Goal: Task Accomplishment & Management: Use online tool/utility

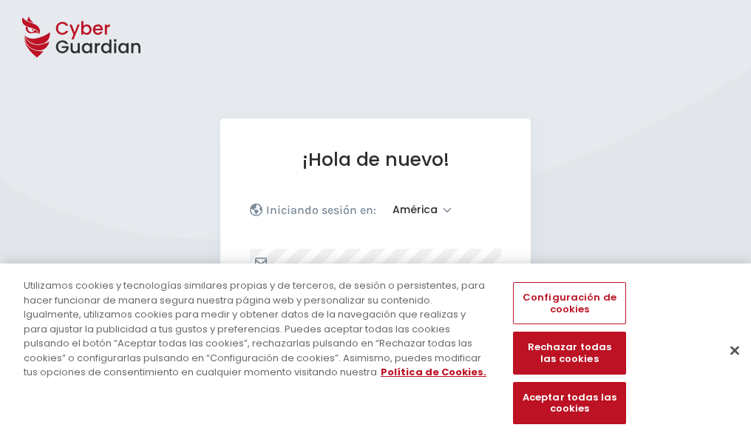
select select "América"
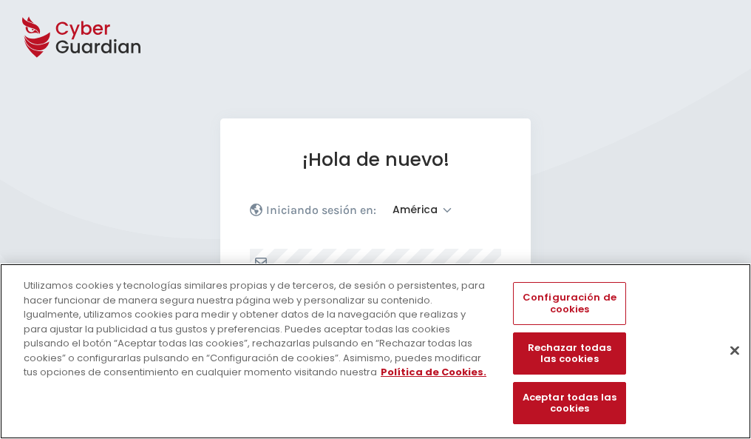
scroll to position [193, 0]
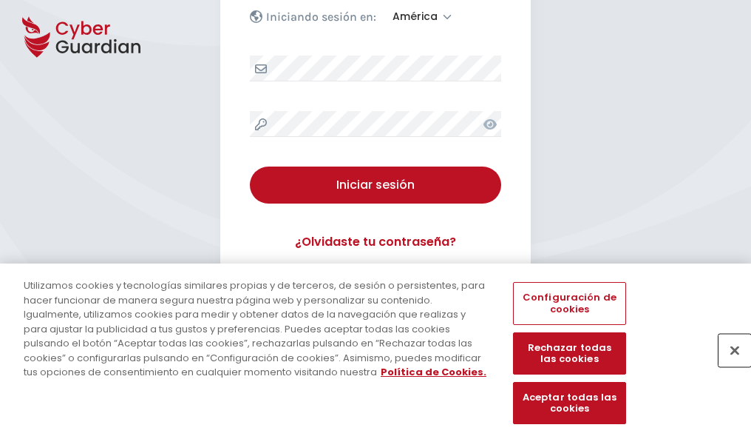
click at [728, 365] on button "Cerrar" at bounding box center [735, 350] width 33 height 33
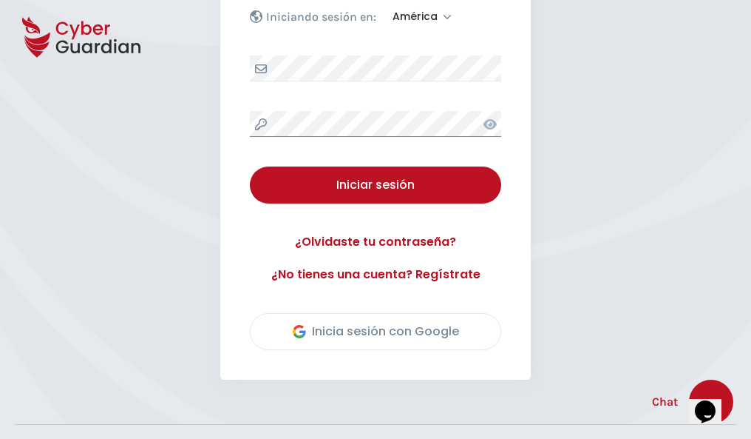
scroll to position [336, 0]
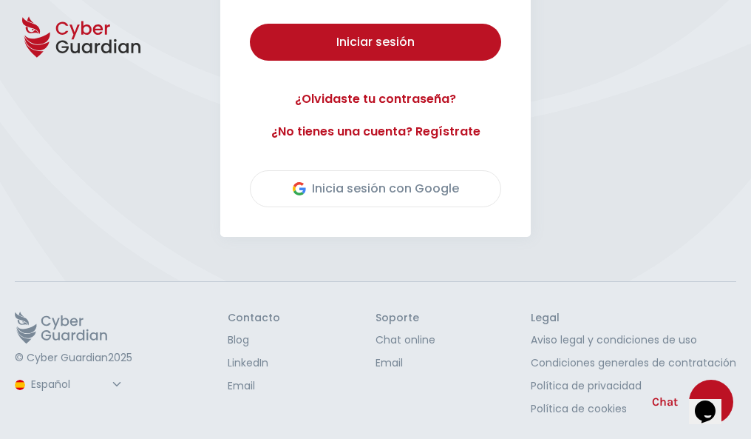
click at [250, 24] on button "Iniciar sesión" at bounding box center [375, 42] width 251 height 37
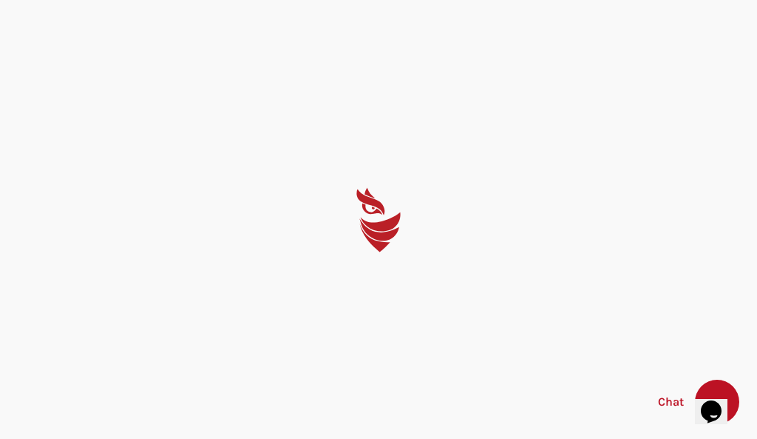
select select "English"
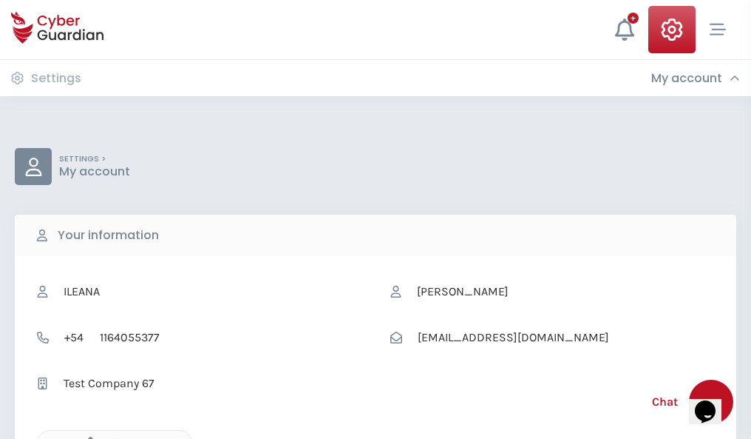
click at [87, 437] on icon "button" at bounding box center [87, 442] width 13 height 13
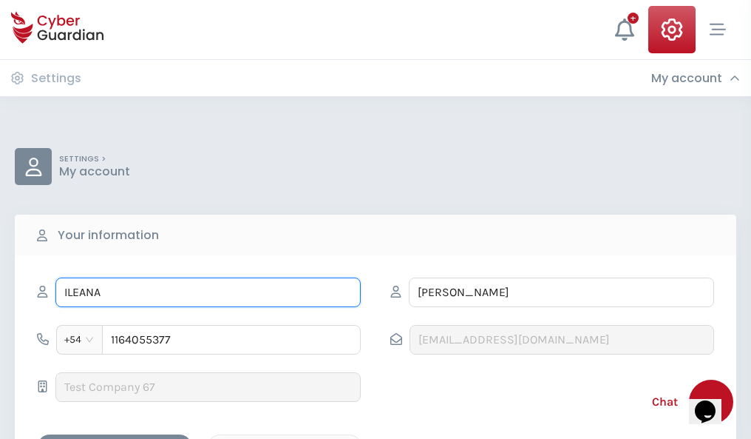
click at [208, 292] on input "ILEANA" at bounding box center [207, 292] width 305 height 30
type input "I"
type input "Custodio"
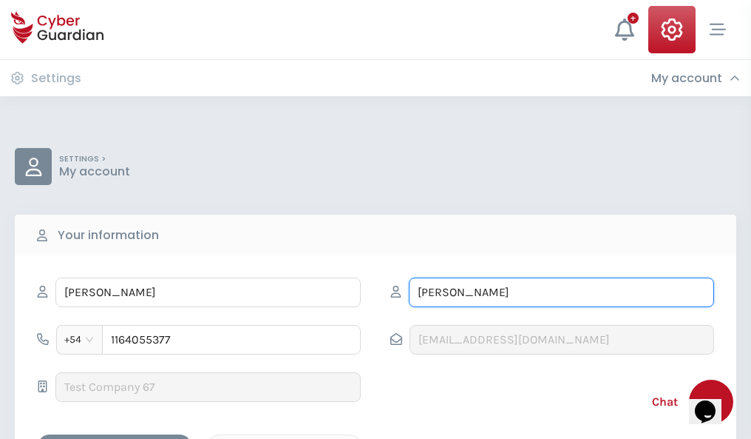
click at [561, 292] on input "CORREA" at bounding box center [561, 292] width 305 height 30
type input "C"
type input "Vilar"
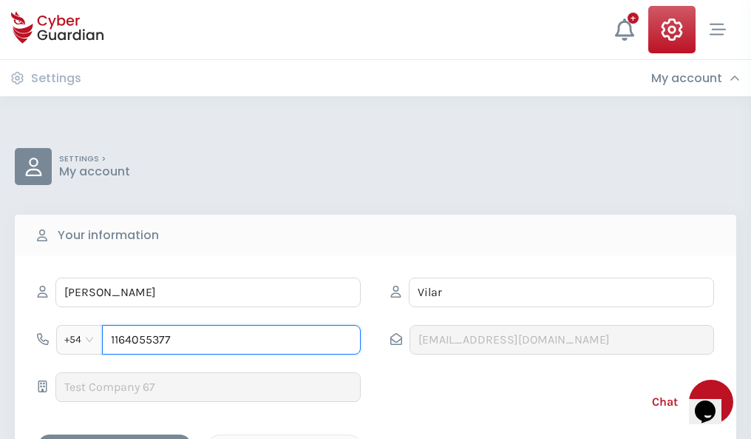
click at [231, 339] on input "1164055377" at bounding box center [231, 340] width 259 height 30
type input "1"
type input "4973619720"
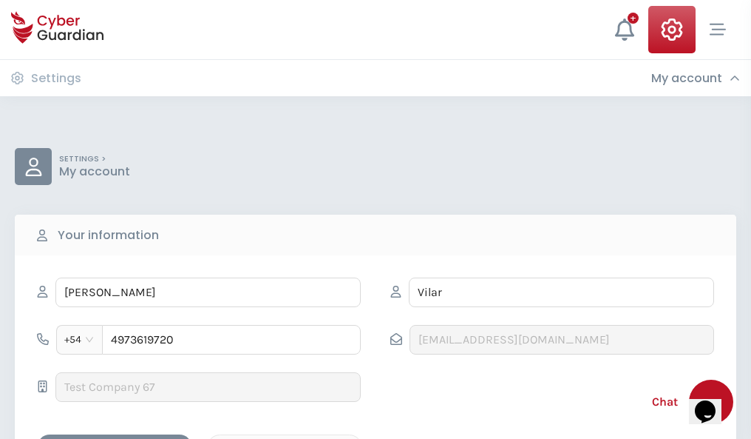
click at [285, 438] on div "Cancel" at bounding box center [285, 447] width 132 height 18
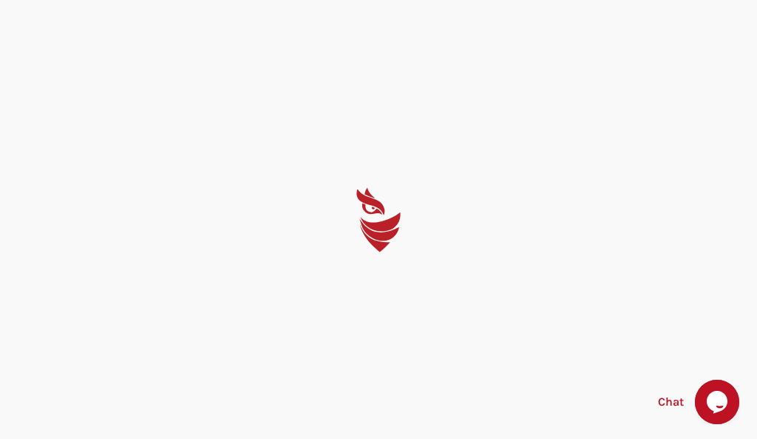
select select "English"
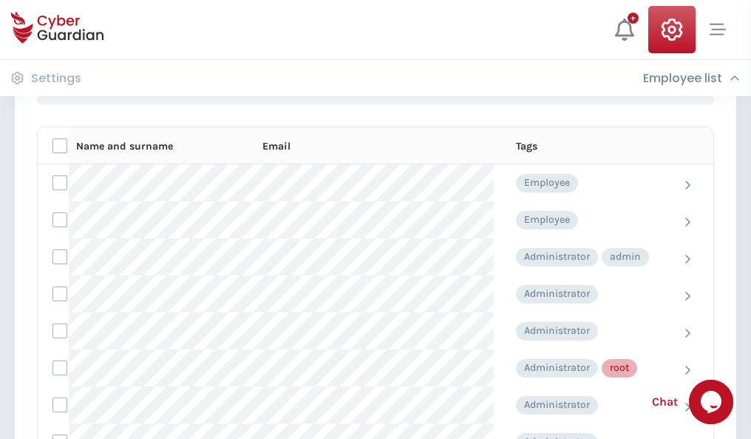
scroll to position [744, 0]
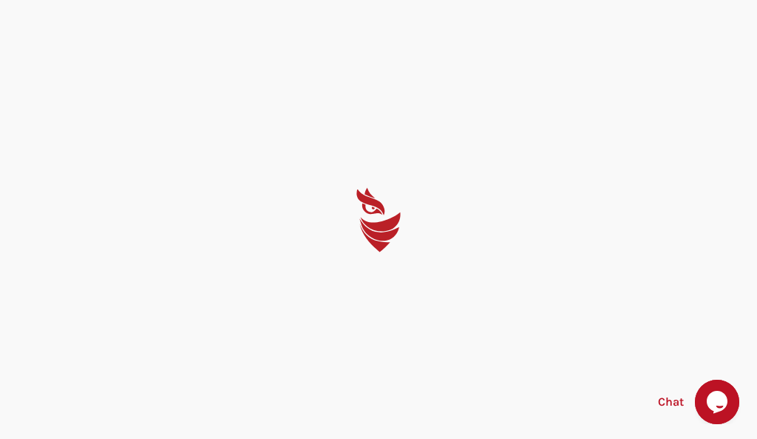
select select "English"
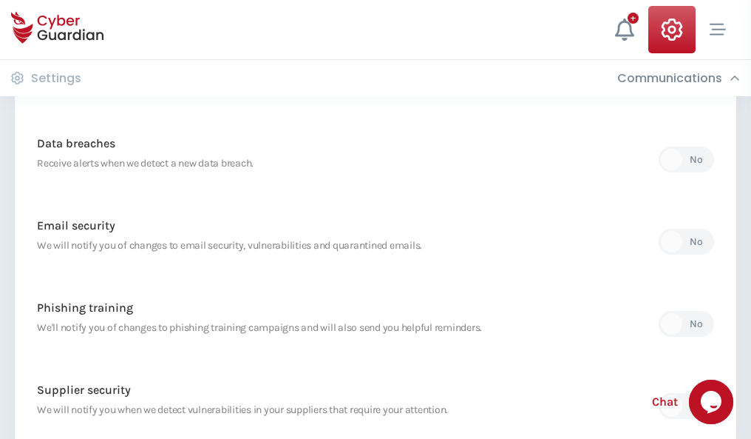
scroll to position [779, 0]
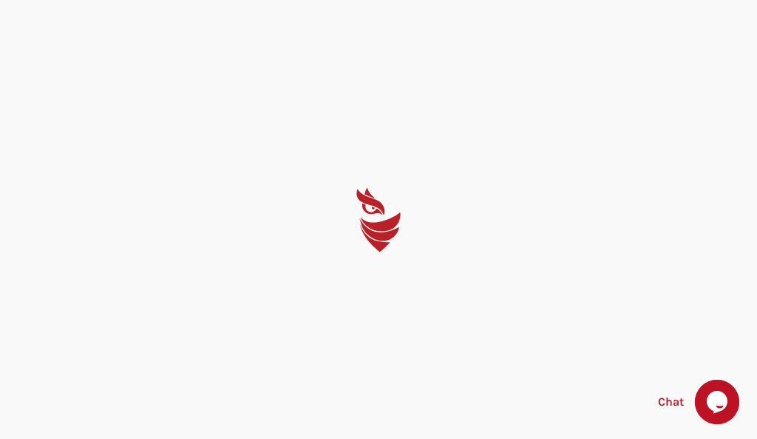
select select "English"
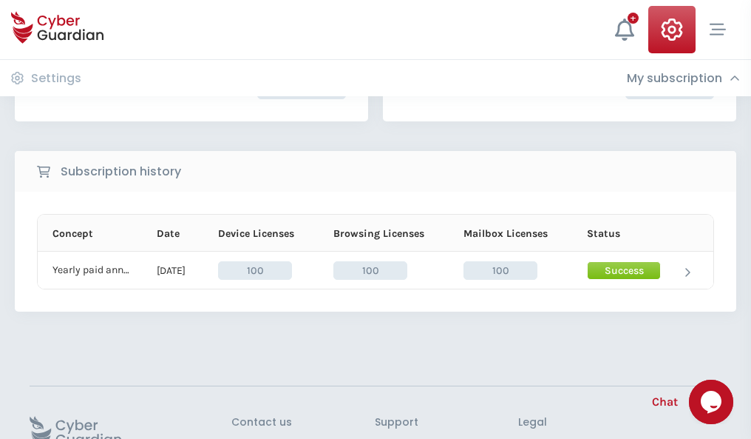
scroll to position [375, 0]
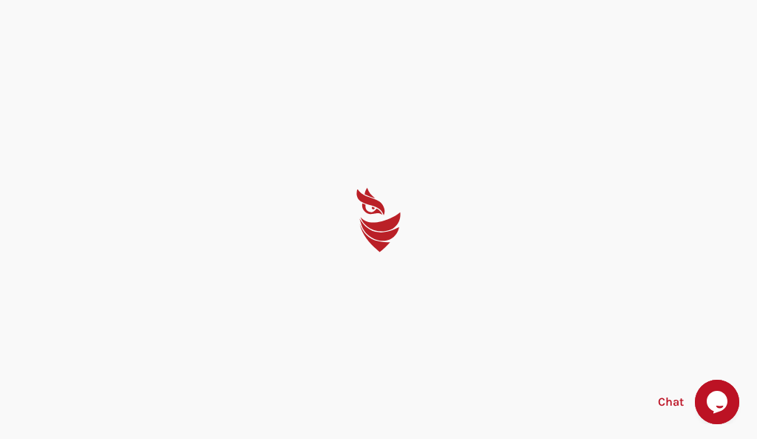
select select "English"
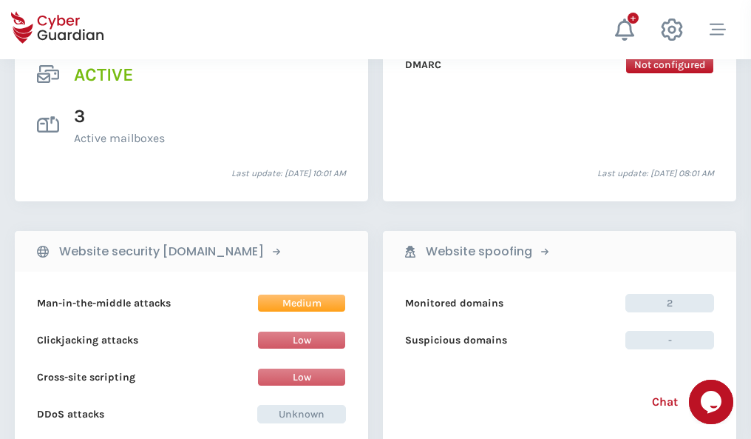
scroll to position [1503, 0]
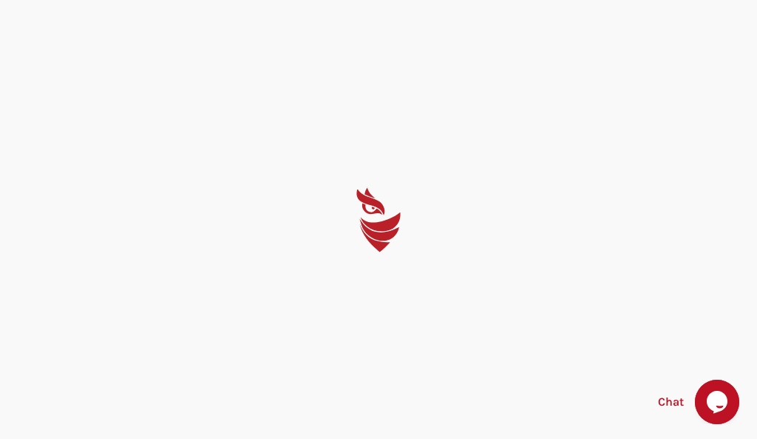
select select "English"
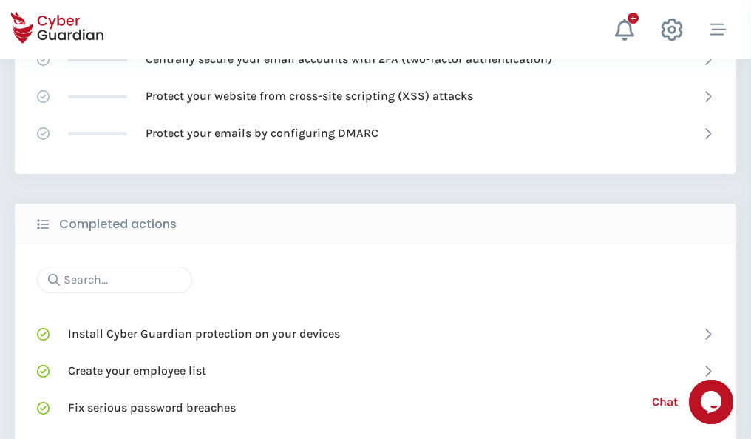
scroll to position [985, 0]
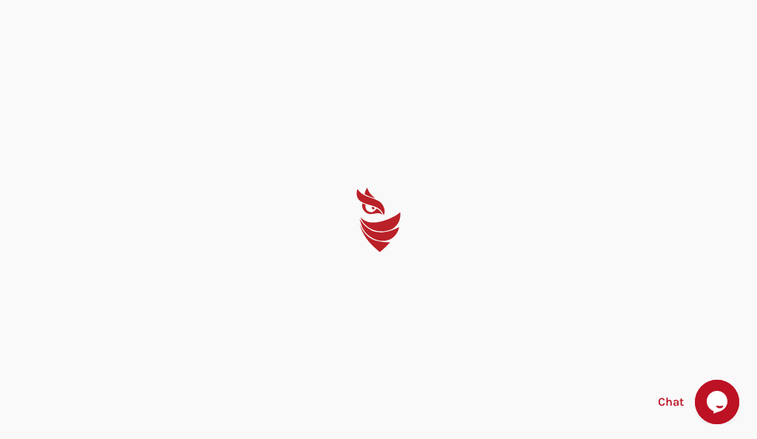
select select "English"
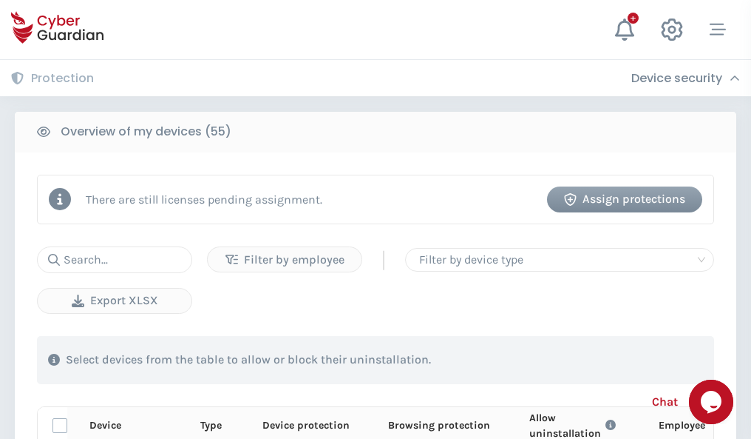
scroll to position [1289, 0]
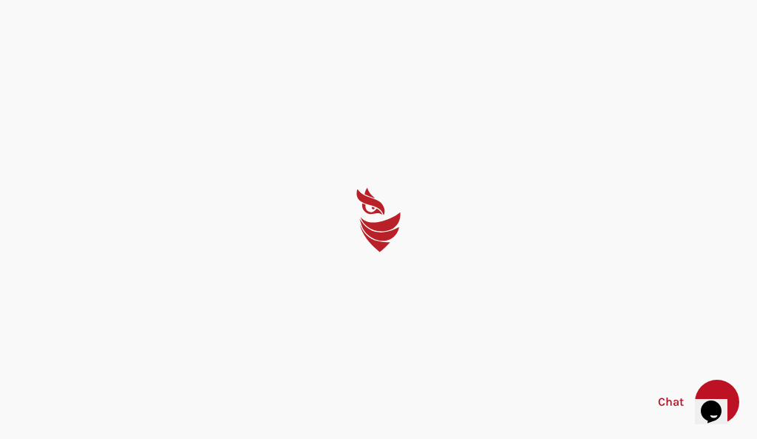
select select "English"
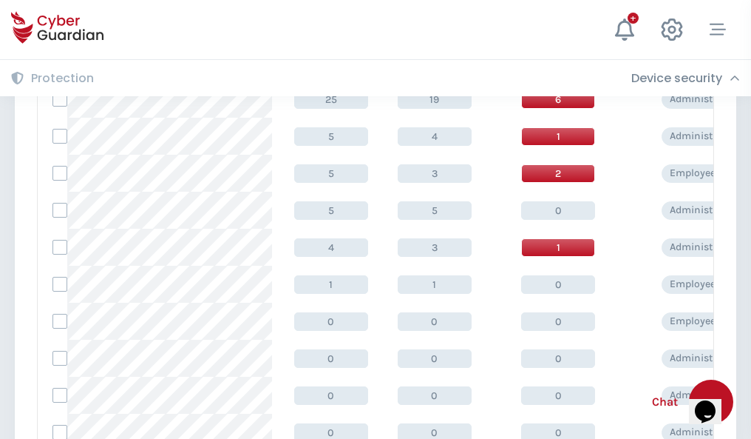
scroll to position [745, 0]
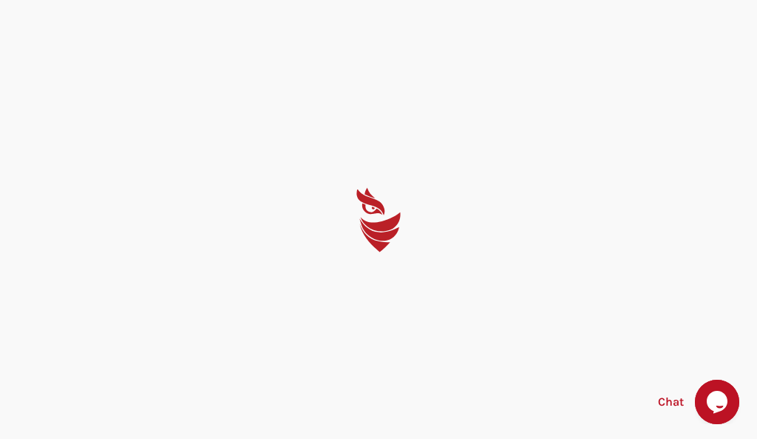
select select "English"
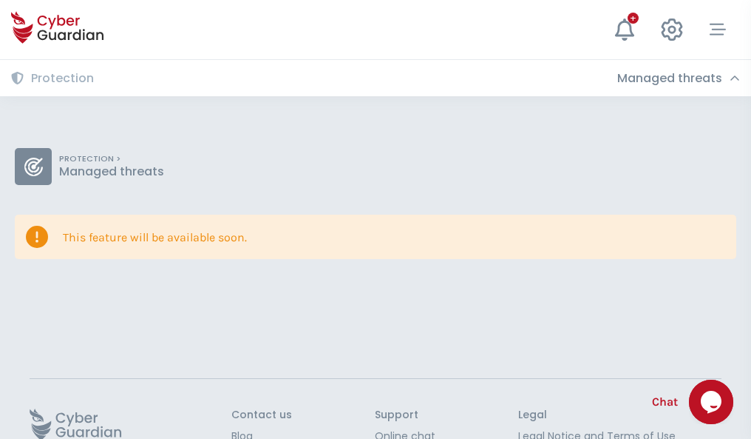
scroll to position [96, 0]
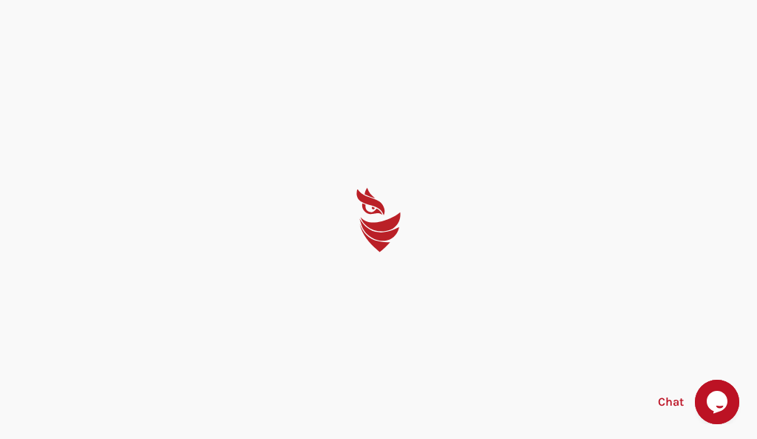
select select "English"
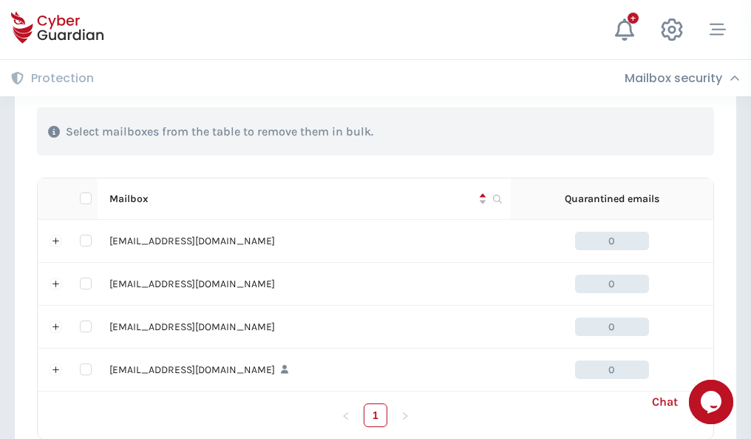
scroll to position [728, 0]
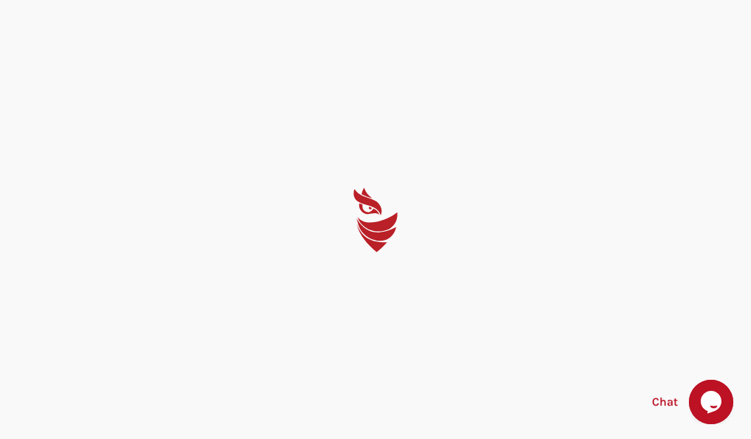
select select "English"
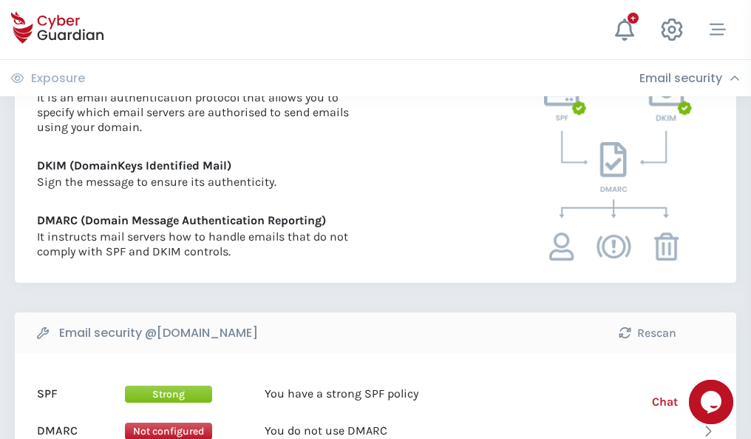
scroll to position [798, 0]
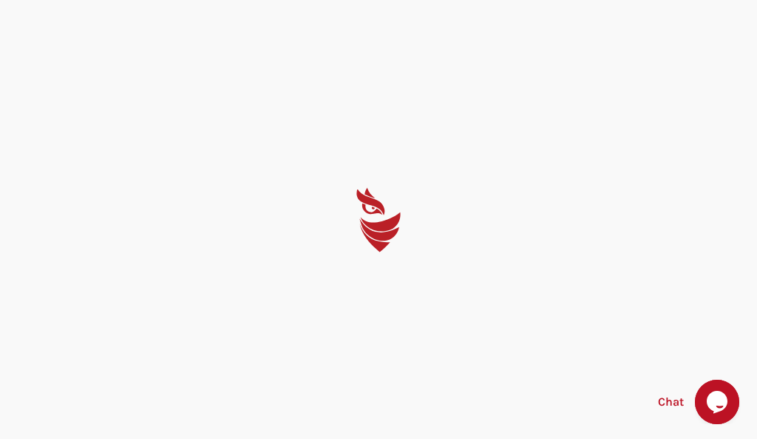
select select "English"
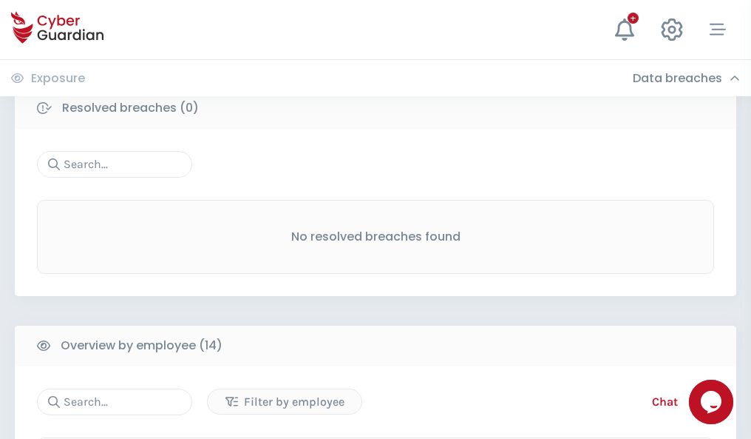
scroll to position [1336, 0]
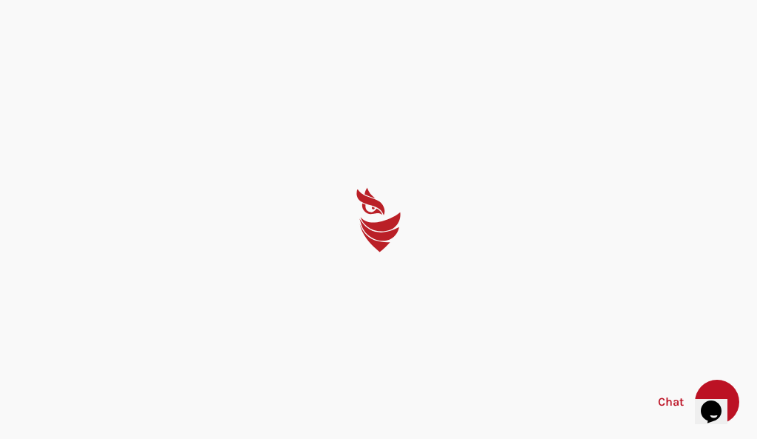
select select "English"
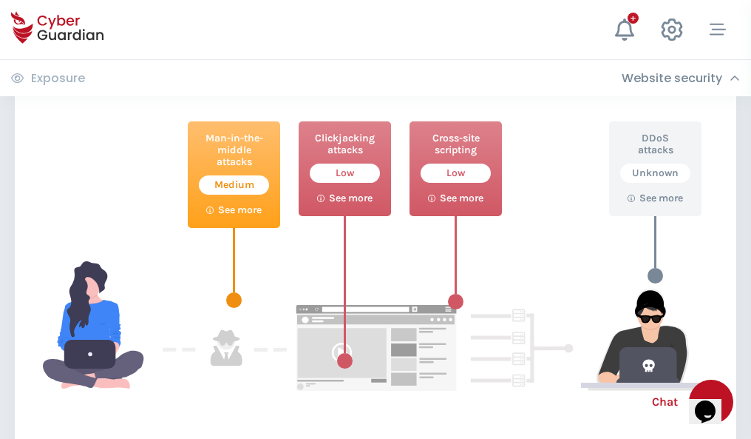
scroll to position [805, 0]
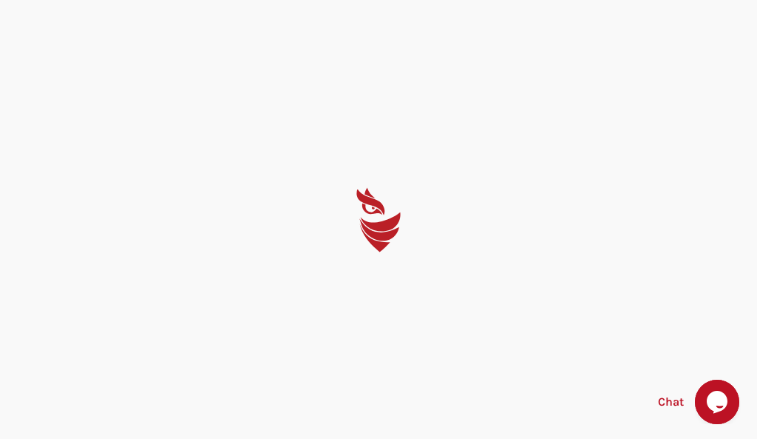
select select "English"
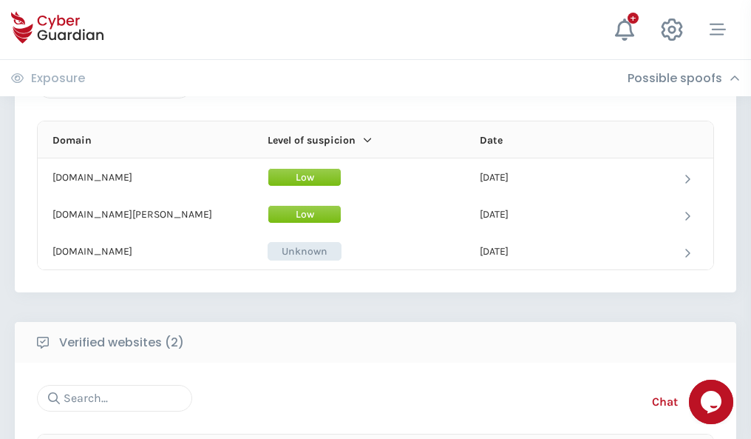
scroll to position [887, 0]
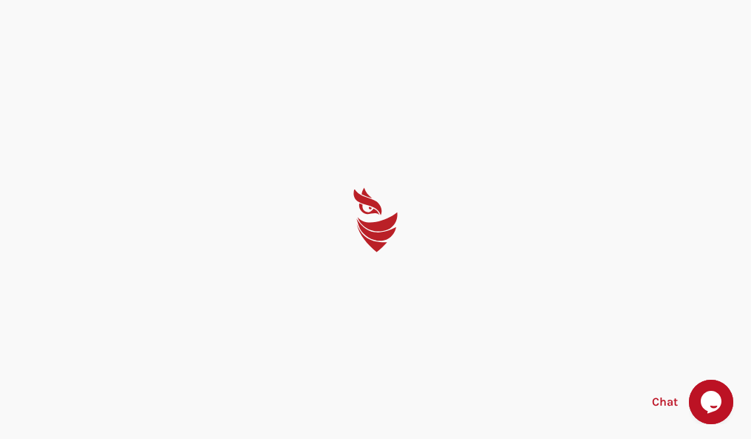
select select "English"
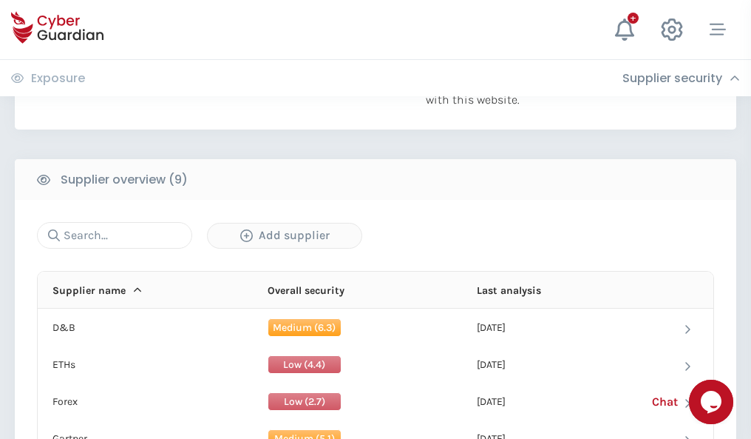
scroll to position [1032, 0]
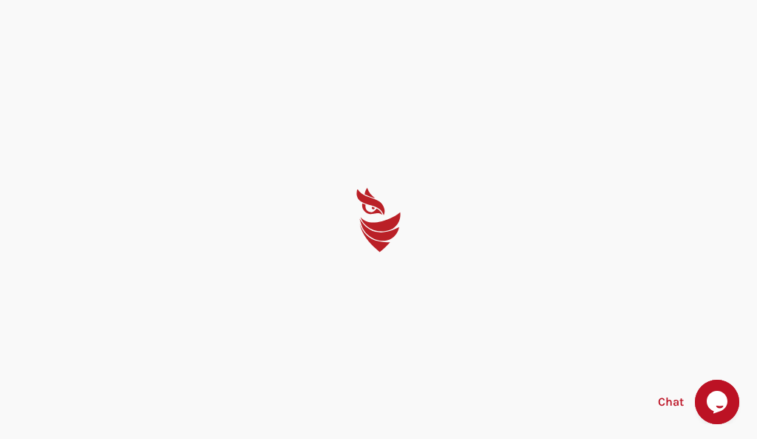
select select "English"
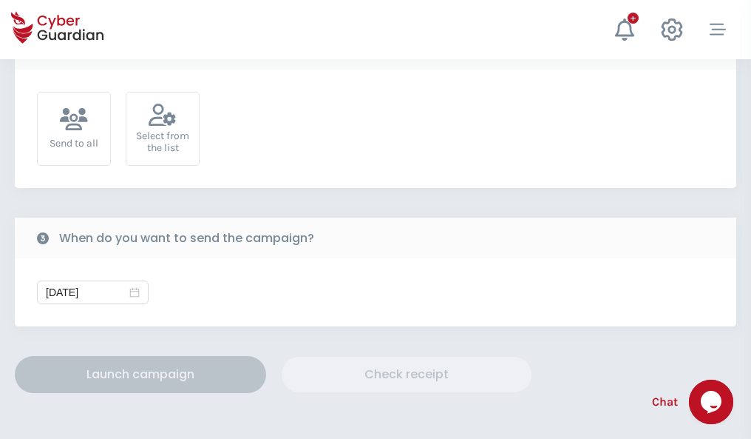
scroll to position [541, 0]
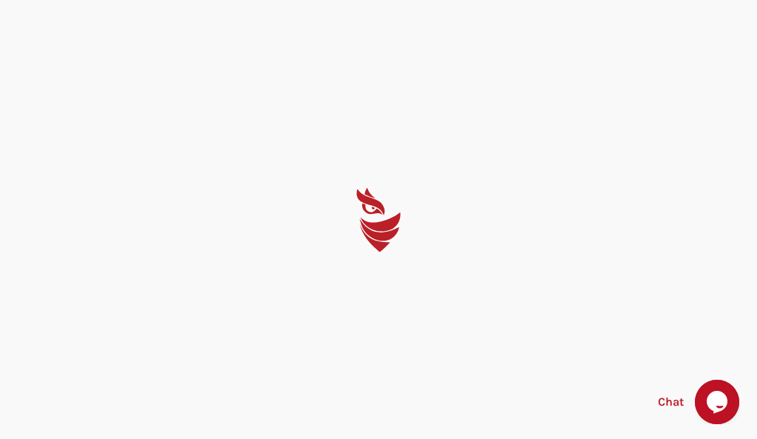
select select "English"
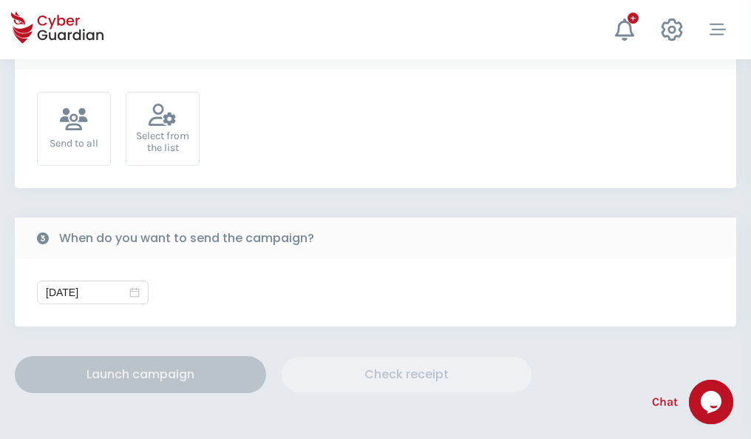
scroll to position [541, 0]
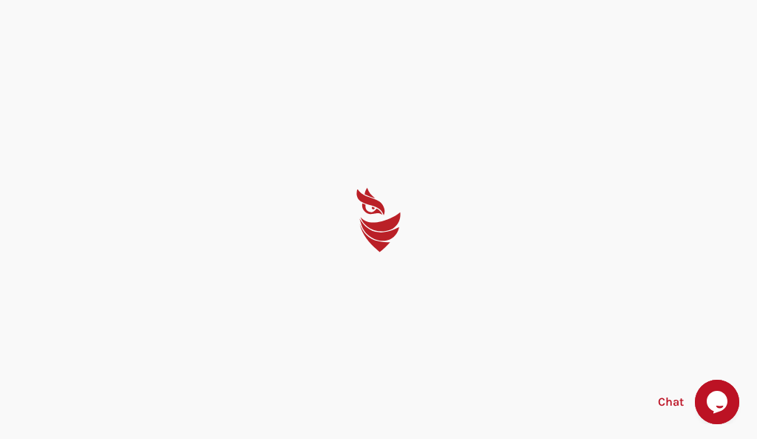
select select "English"
